Goal: Task Accomplishment & Management: Complete application form

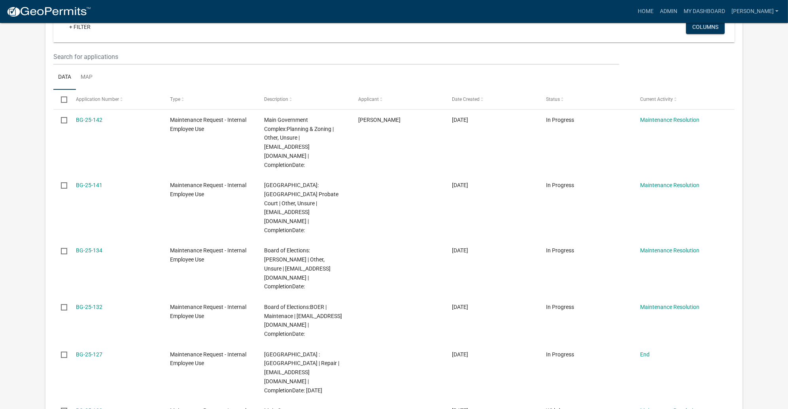
scroll to position [265, 0]
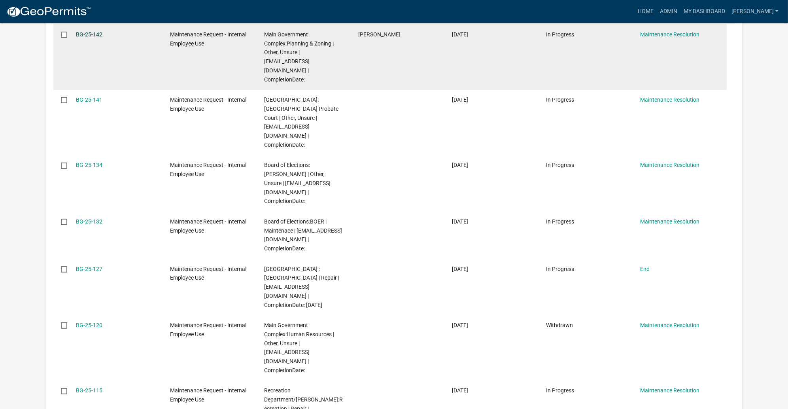
click at [102, 38] on link "BG-25-142" at bounding box center [89, 34] width 26 height 6
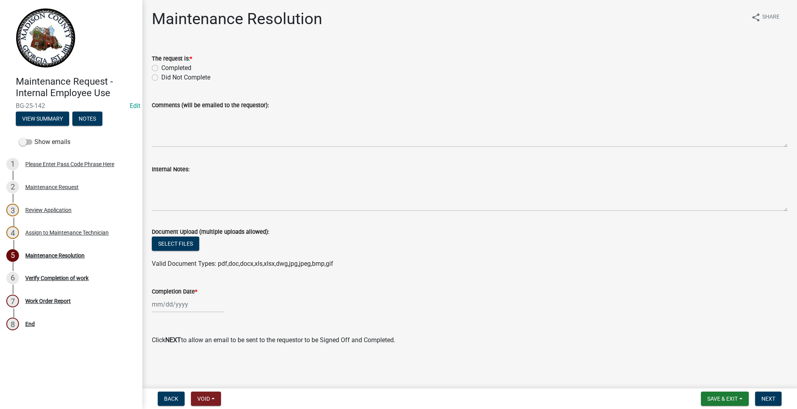
click at [162, 73] on label "Completed" at bounding box center [176, 67] width 30 height 9
click at [162, 68] on input "Completed" at bounding box center [163, 65] width 5 height 5
radio input "true"
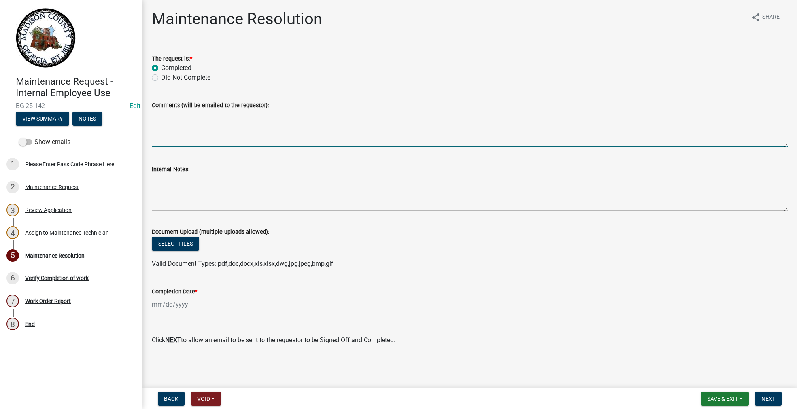
click at [230, 147] on textarea "Comments (will be emailed to the requestor):" at bounding box center [470, 128] width 636 height 37
type textarea "Delivered 1 zevo trap"
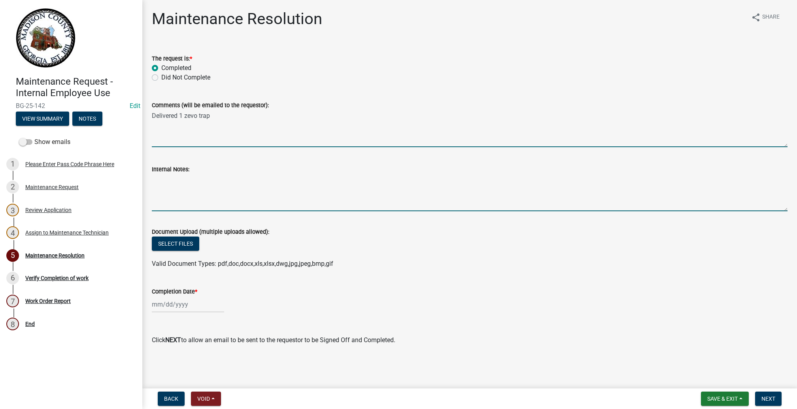
click at [304, 211] on textarea "Internal Notes:" at bounding box center [470, 192] width 636 height 37
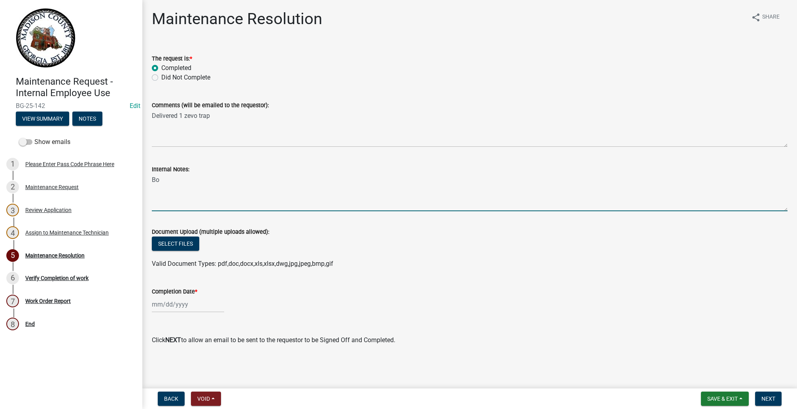
type textarea "B"
type textarea "purched by [PERSON_NAME] @ Ace Hardware in [GEOGRAPHIC_DATA]"
click at [164, 296] on div at bounding box center [188, 304] width 72 height 16
select select "10"
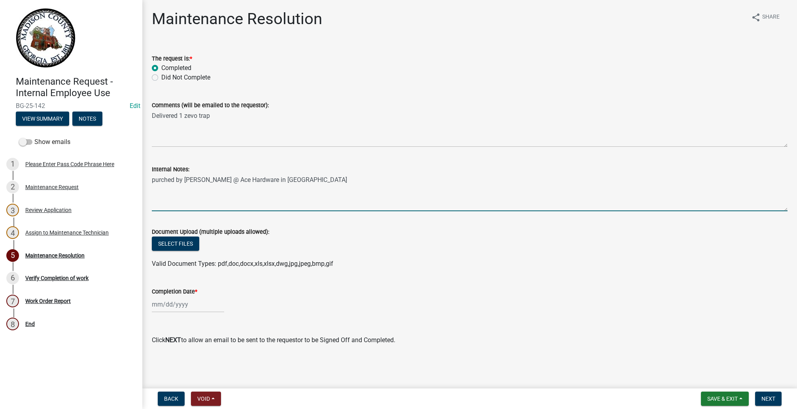
select select "2025"
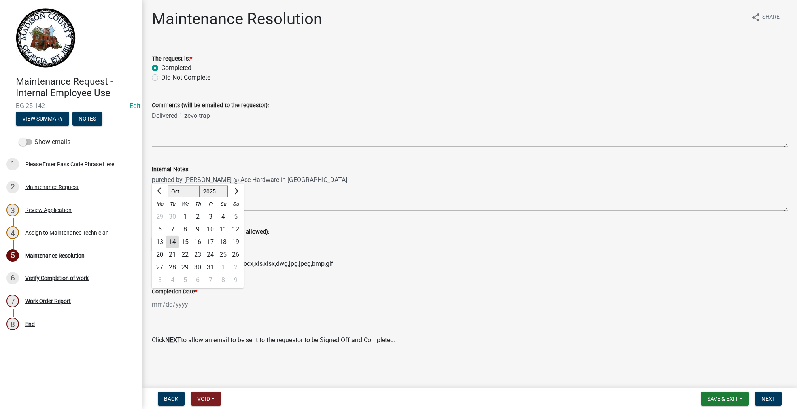
click at [179, 236] on div "14" at bounding box center [172, 242] width 13 height 13
type input "[DATE]"
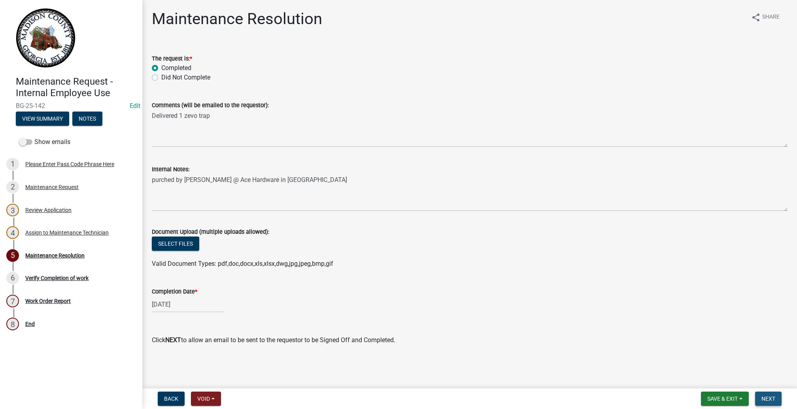
click at [768, 394] on button "Next" at bounding box center [768, 398] width 26 height 14
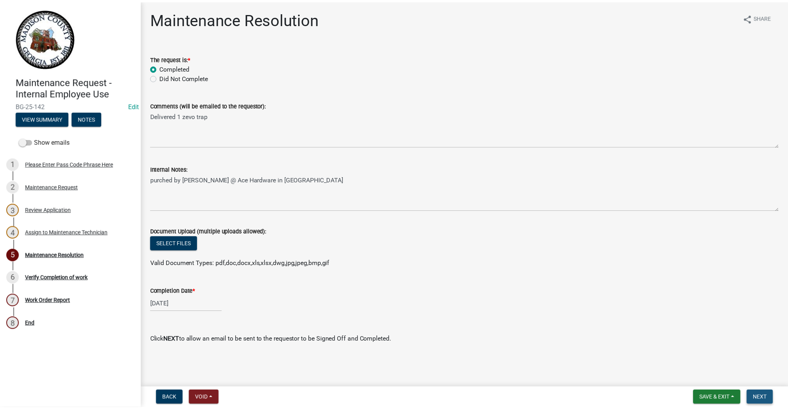
scroll to position [0, 0]
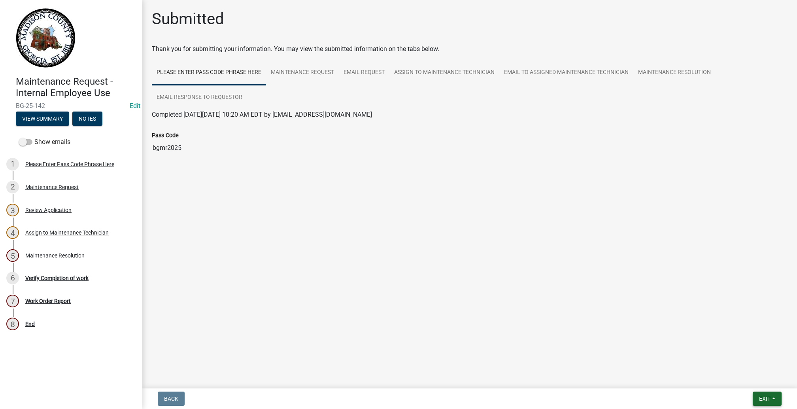
click at [768, 394] on button "Exit" at bounding box center [767, 398] width 29 height 14
click at [718, 364] on button "Save & Exit" at bounding box center [749, 370] width 63 height 19
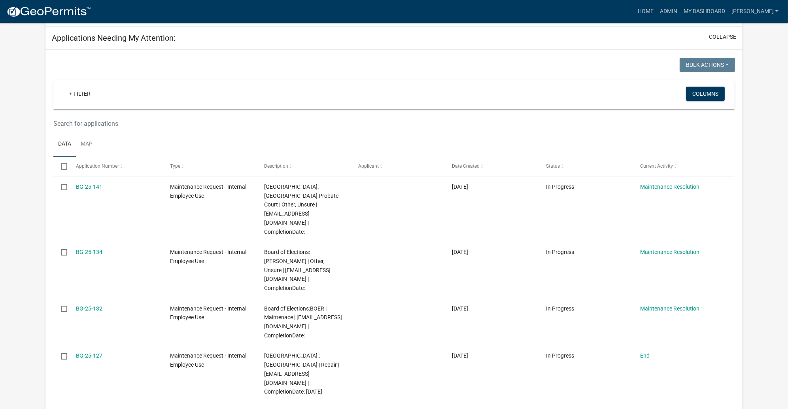
scroll to position [177, 0]
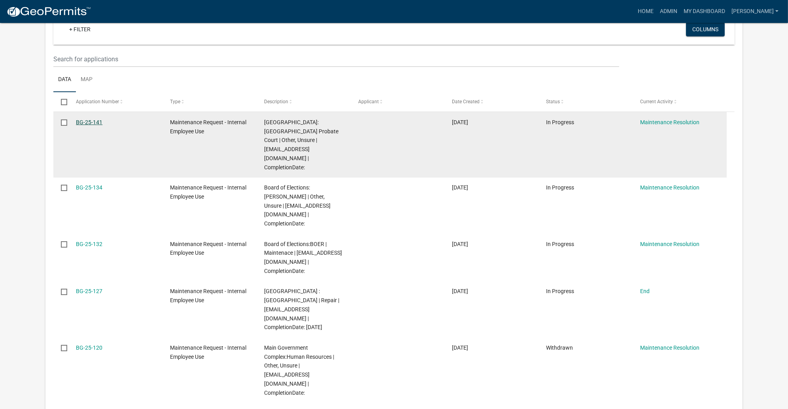
click at [102, 125] on link "BG-25-141" at bounding box center [89, 122] width 26 height 6
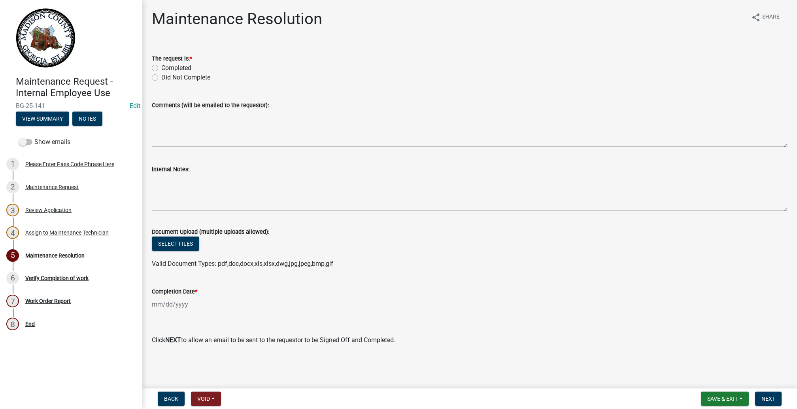
scroll to position [175, 0]
click at [71, 207] on div "Review Application" at bounding box center [48, 210] width 46 height 6
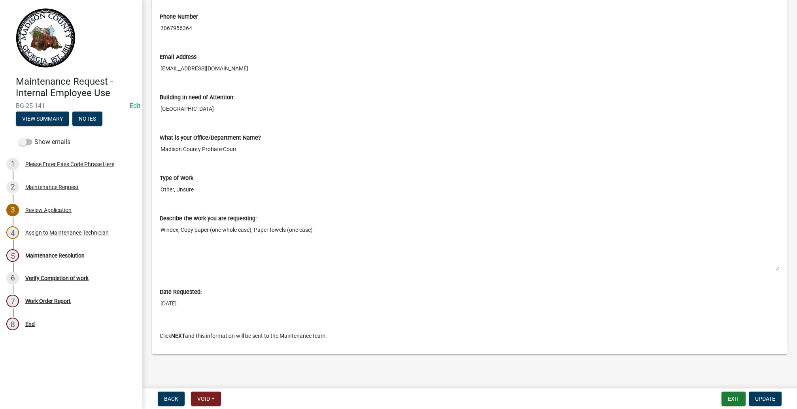
scroll to position [474, 0]
